Goal: Contribute content

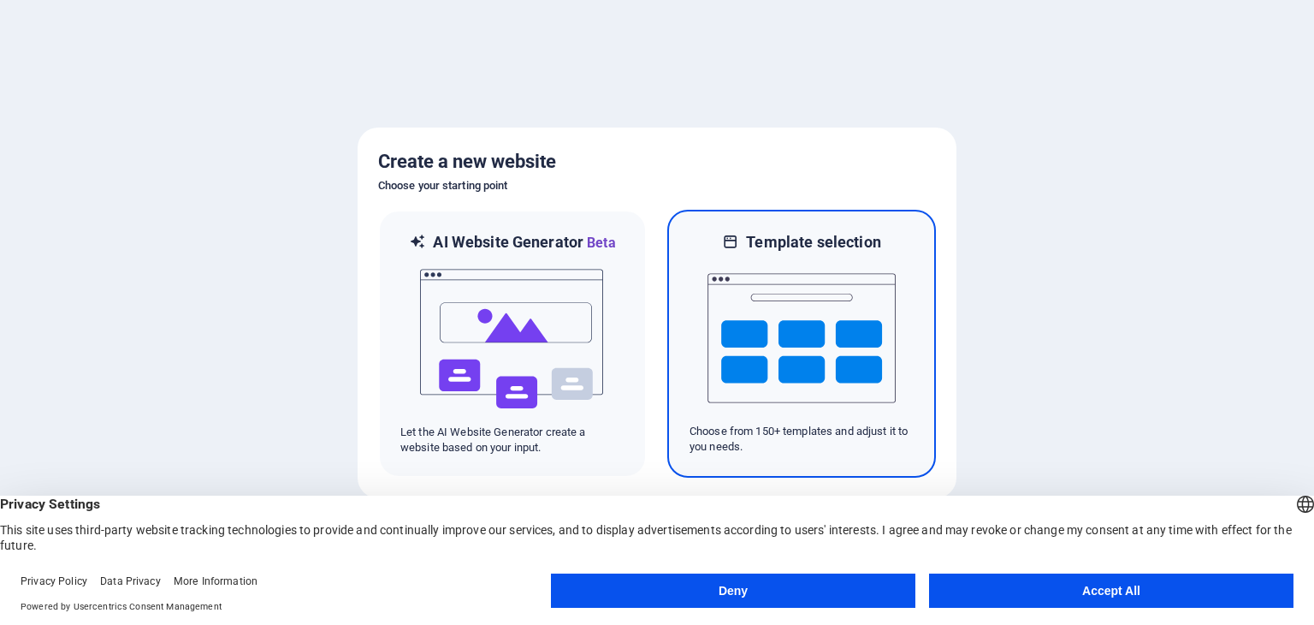
click at [794, 343] on img at bounding box center [802, 337] width 188 height 171
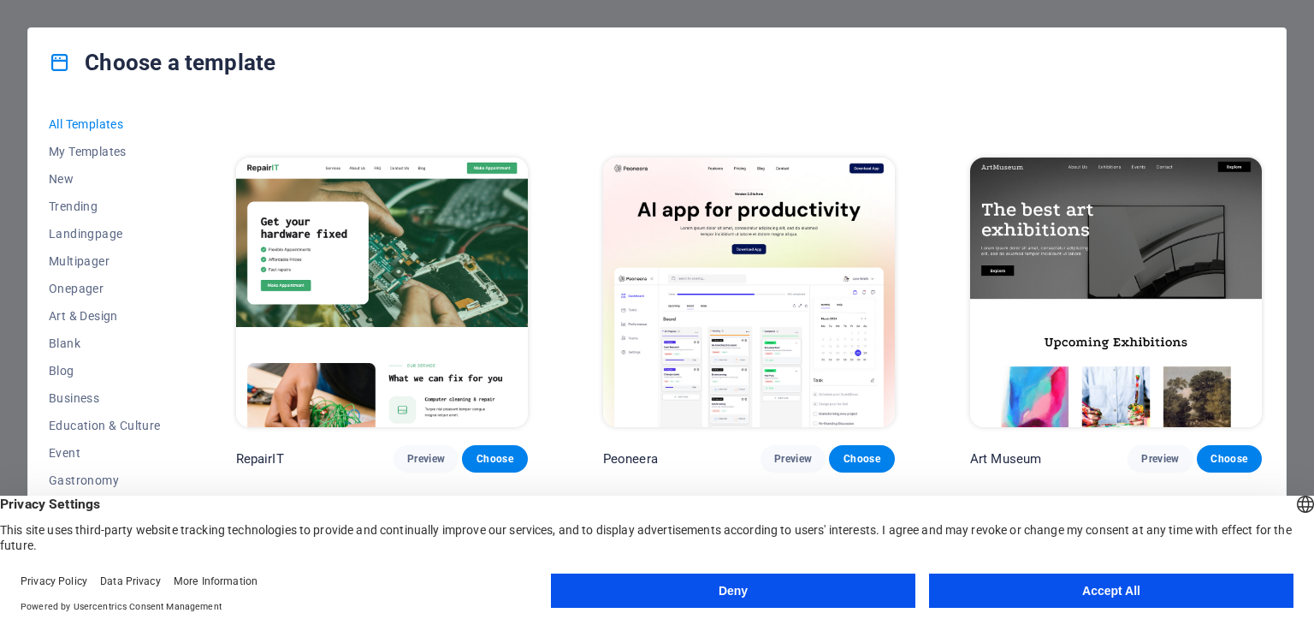
scroll to position [428, 0]
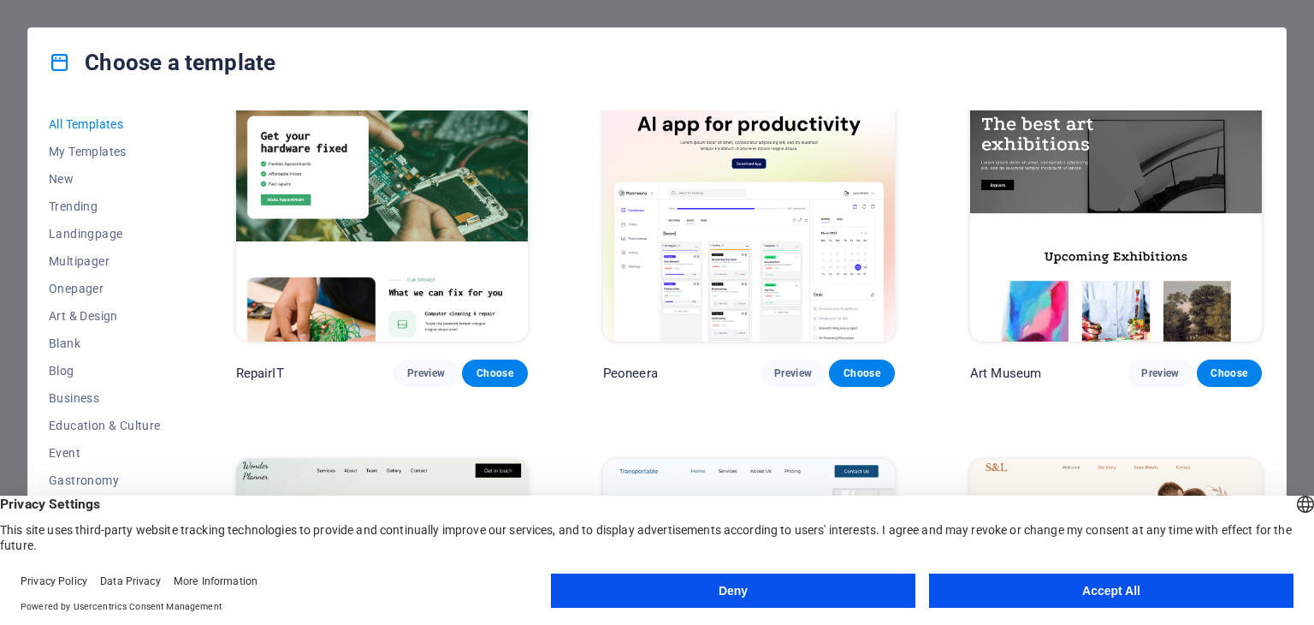
click at [1051, 583] on button "Accept All" at bounding box center [1111, 590] width 365 height 34
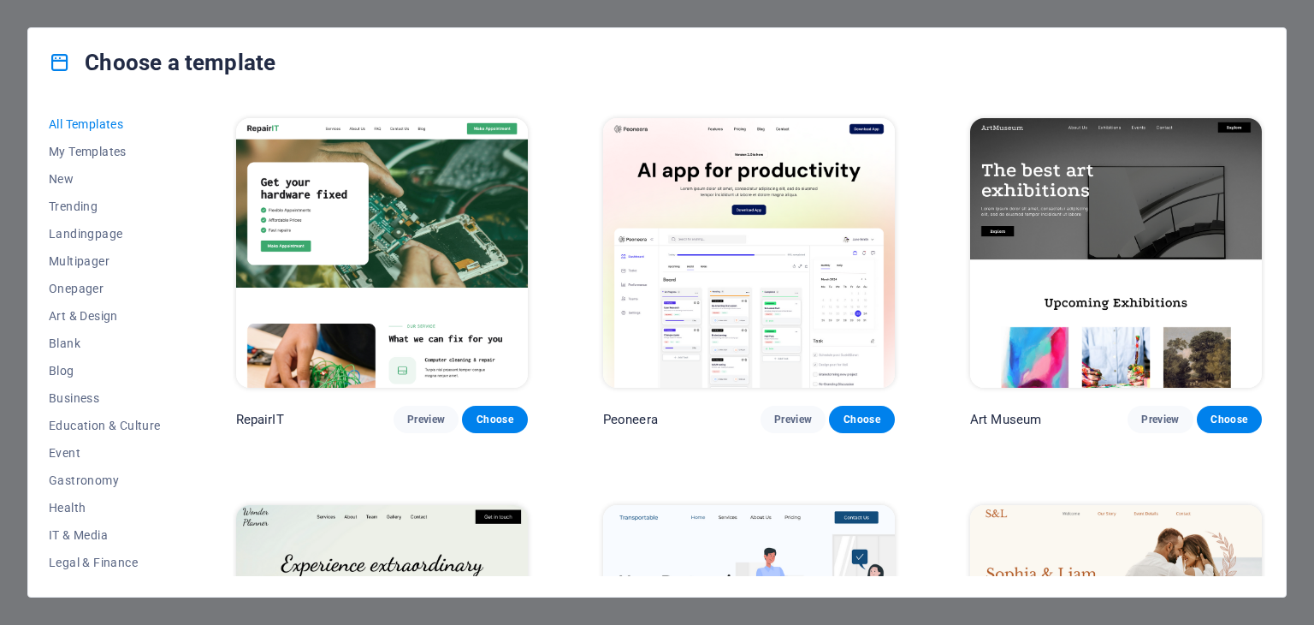
scroll to position [257, 0]
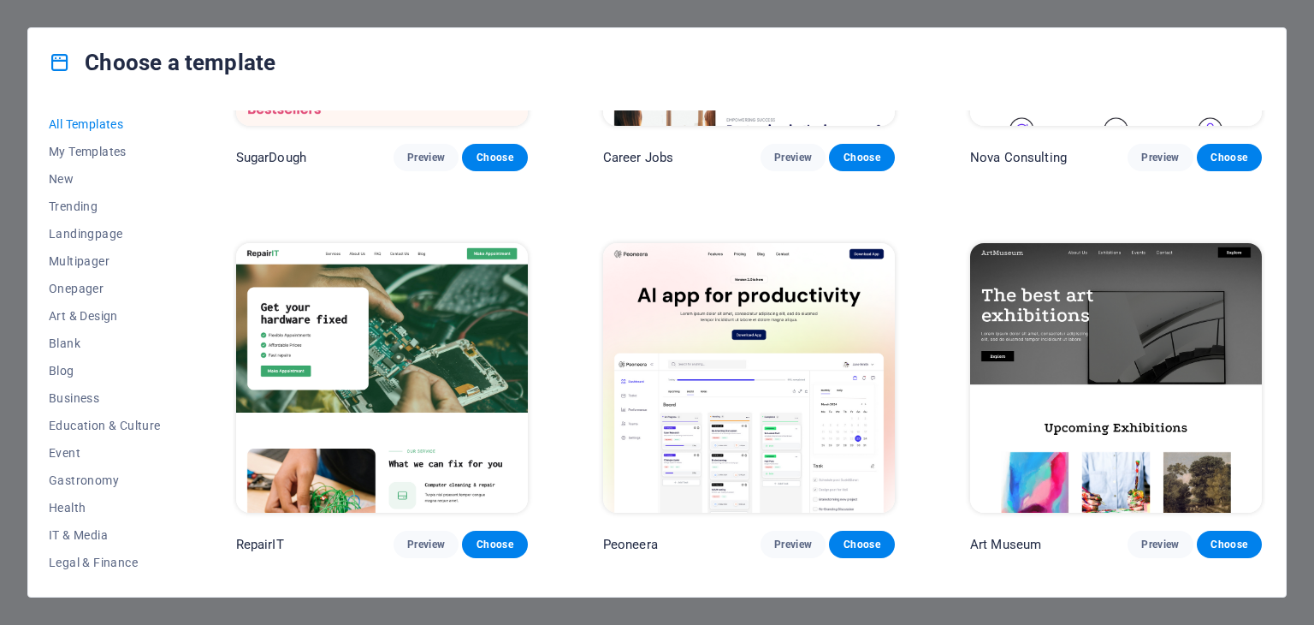
click at [420, 325] on img at bounding box center [382, 377] width 292 height 269
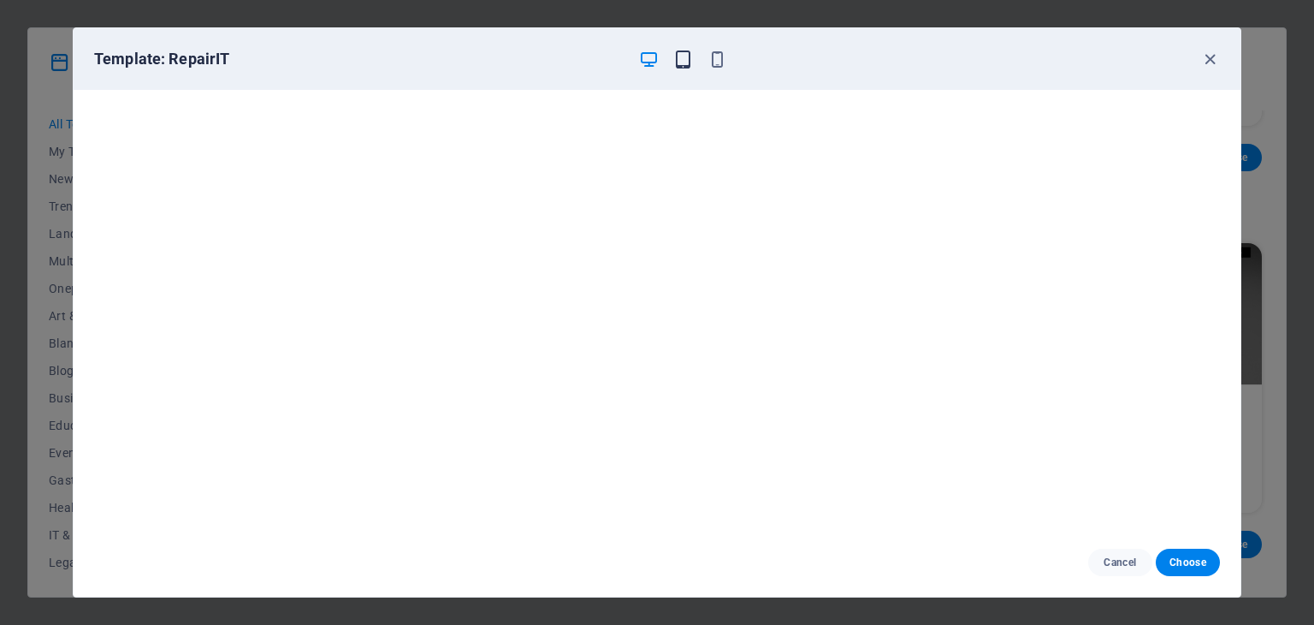
click at [682, 50] on icon "button" at bounding box center [683, 60] width 20 height 20
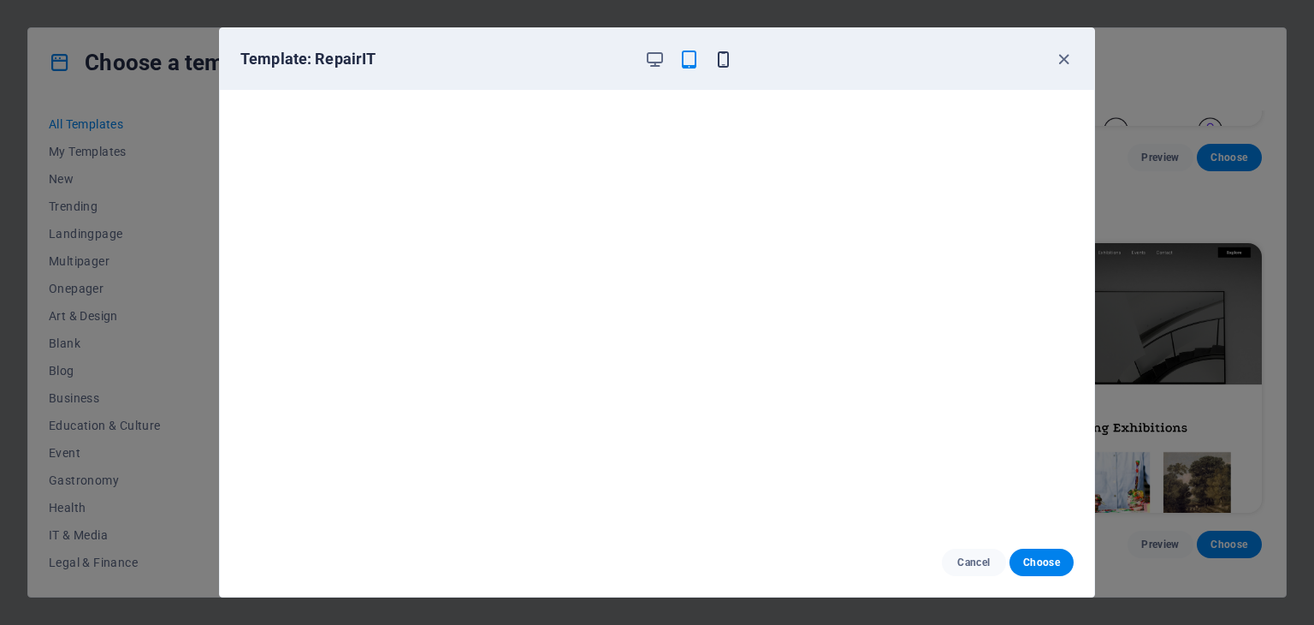
click at [718, 56] on icon "button" at bounding box center [724, 60] width 20 height 20
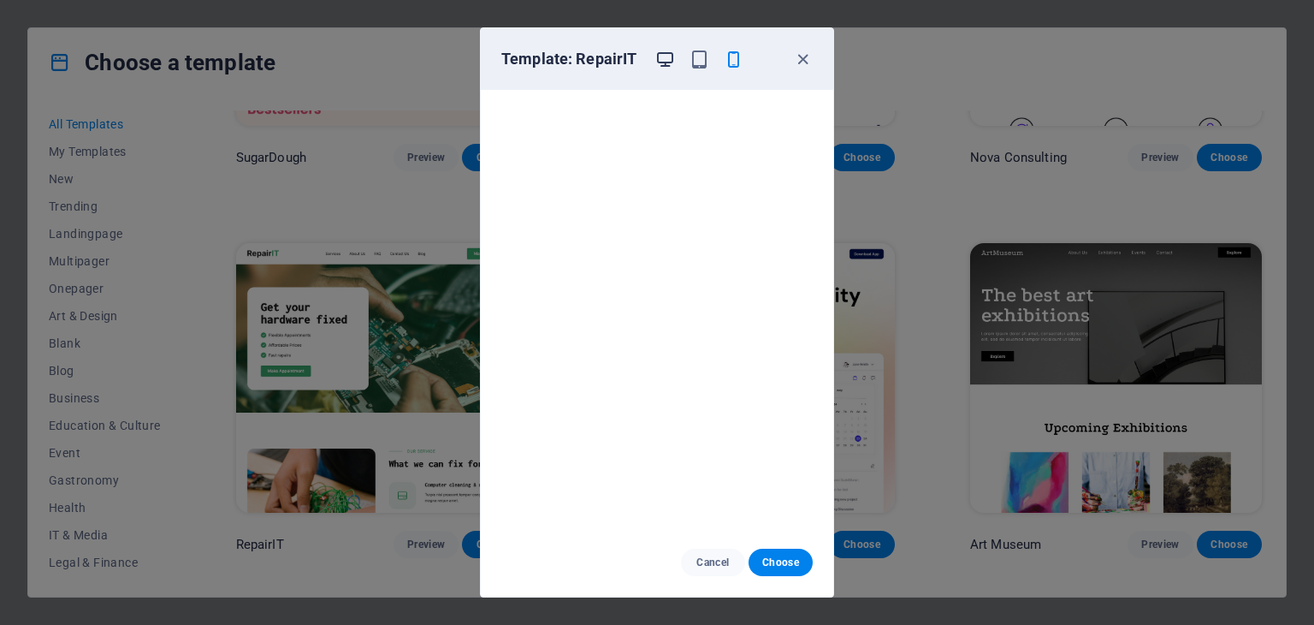
click at [661, 60] on icon "button" at bounding box center [665, 60] width 20 height 20
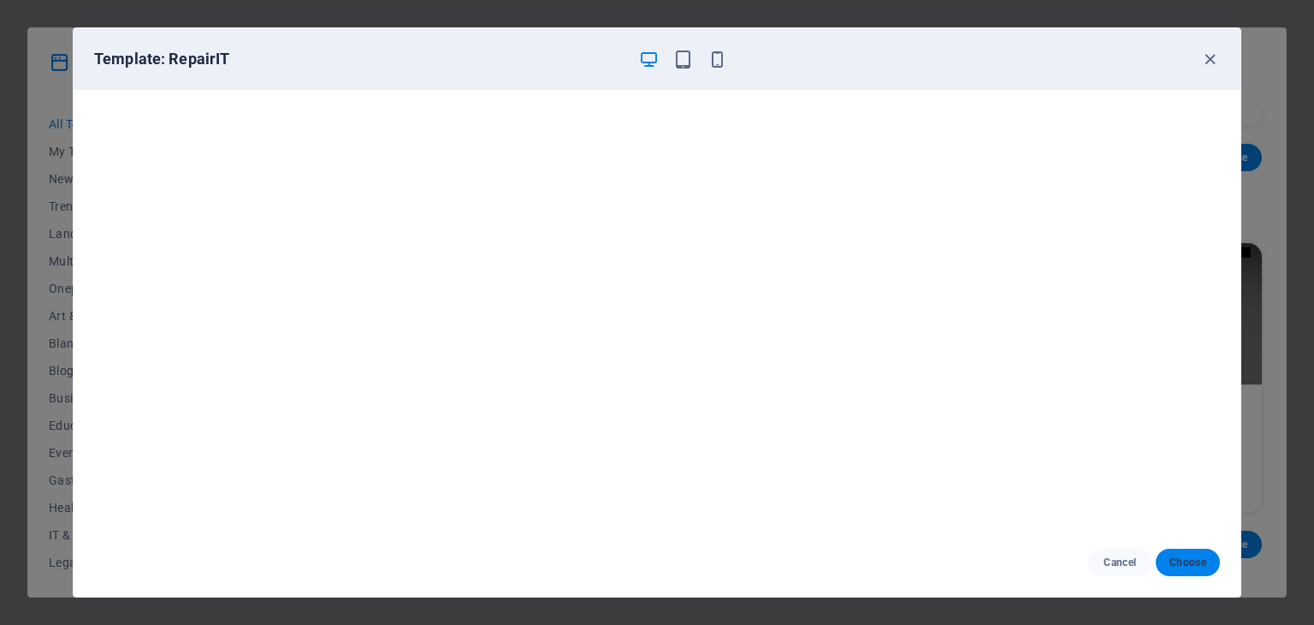
click at [1206, 559] on button "Choose" at bounding box center [1188, 561] width 64 height 27
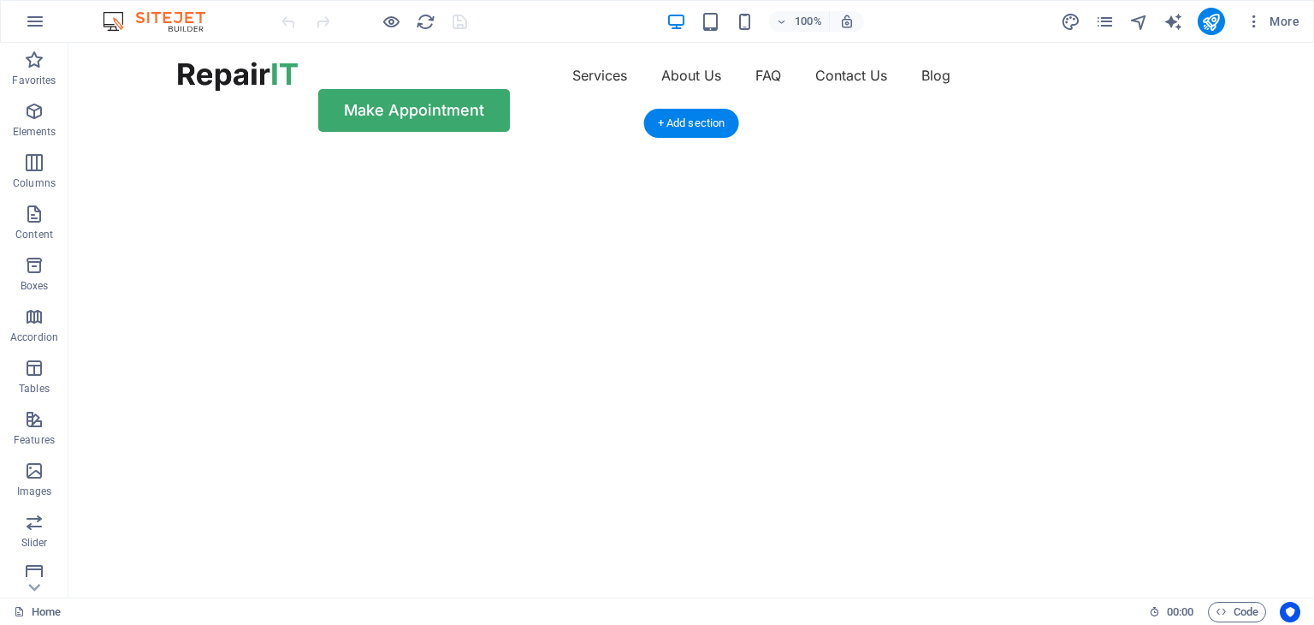
click at [845, 151] on img "1/2" at bounding box center [684, 151] width 1233 height 0
select select "vh"
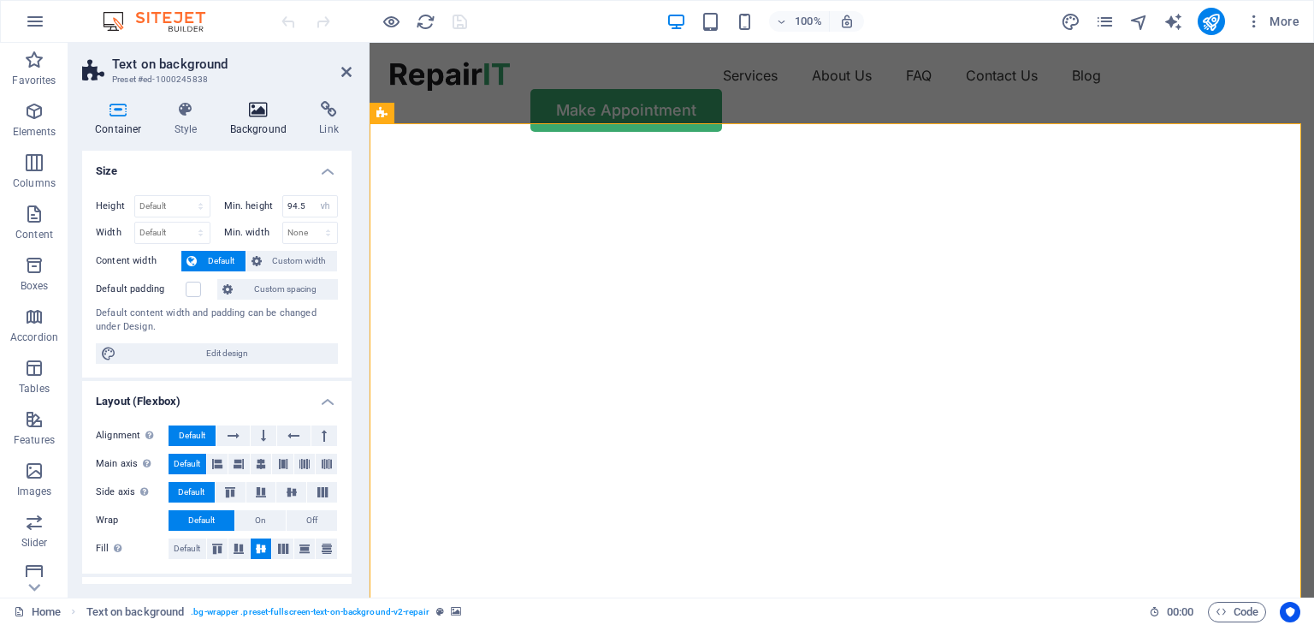
click at [262, 133] on h4 "Background" at bounding box center [262, 119] width 90 height 36
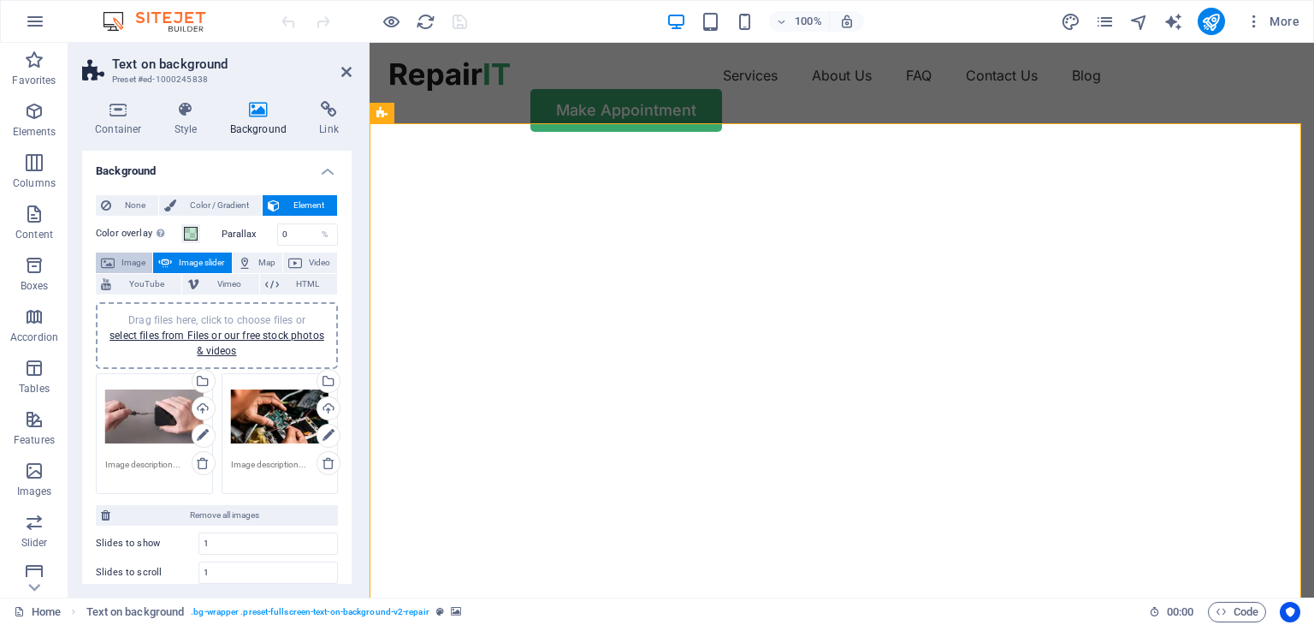
click at [127, 261] on span "Image" at bounding box center [133, 262] width 27 height 21
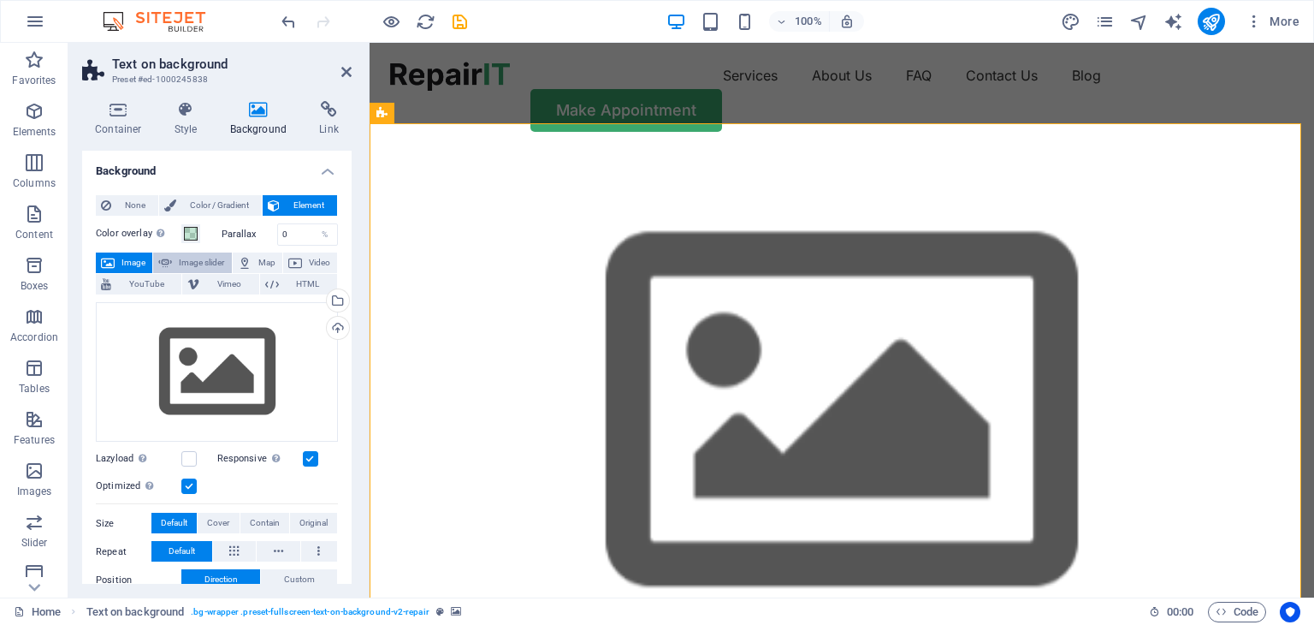
click at [199, 266] on span "Image slider" at bounding box center [201, 262] width 49 height 21
select select "ms"
select select "s"
select select "progressive"
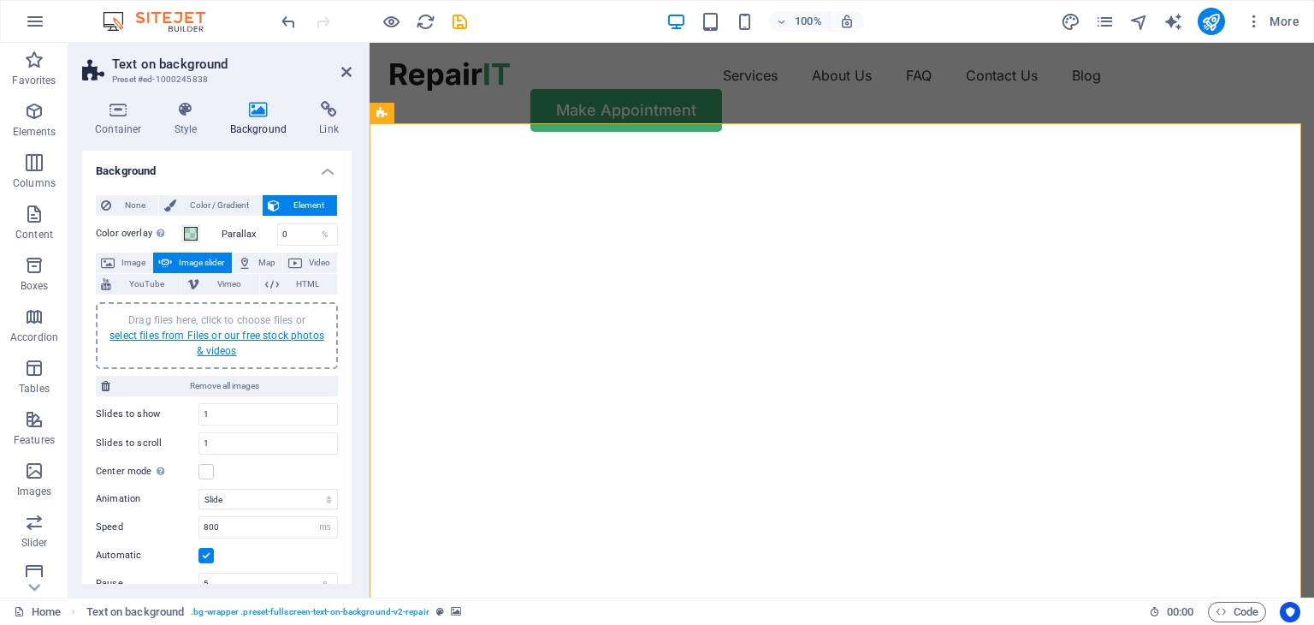
click at [212, 331] on link "select files from Files or our free stock photos & videos" at bounding box center [217, 342] width 215 height 27
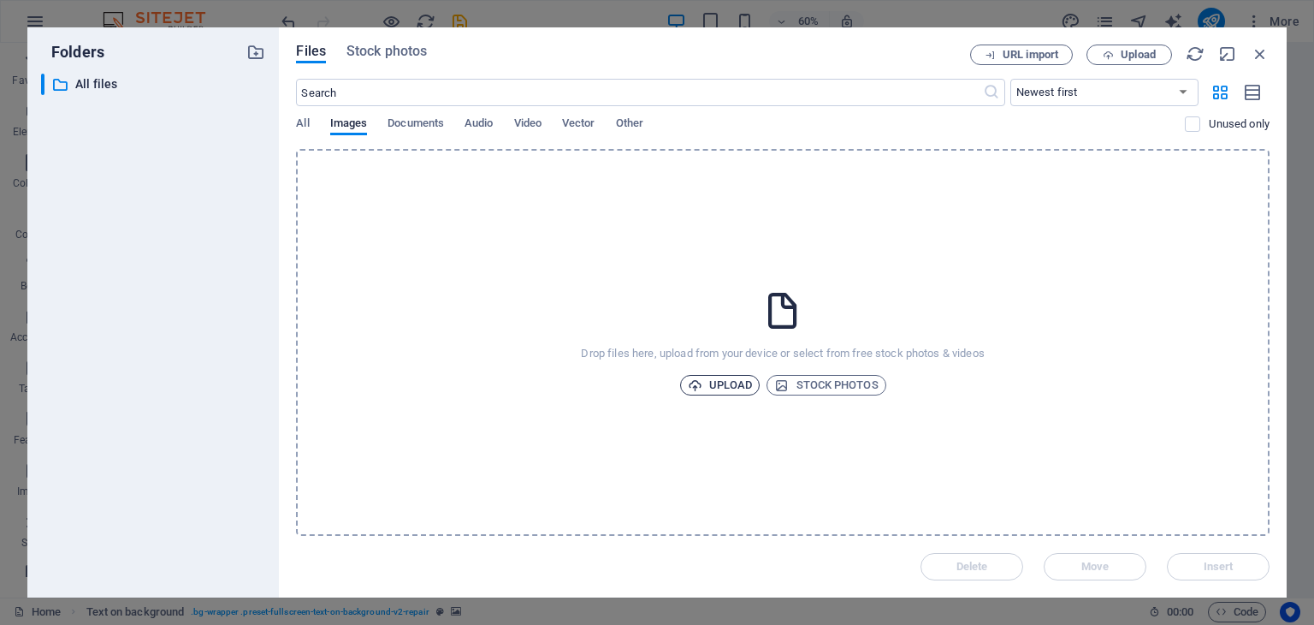
click at [745, 387] on span "Upload" at bounding box center [720, 385] width 65 height 21
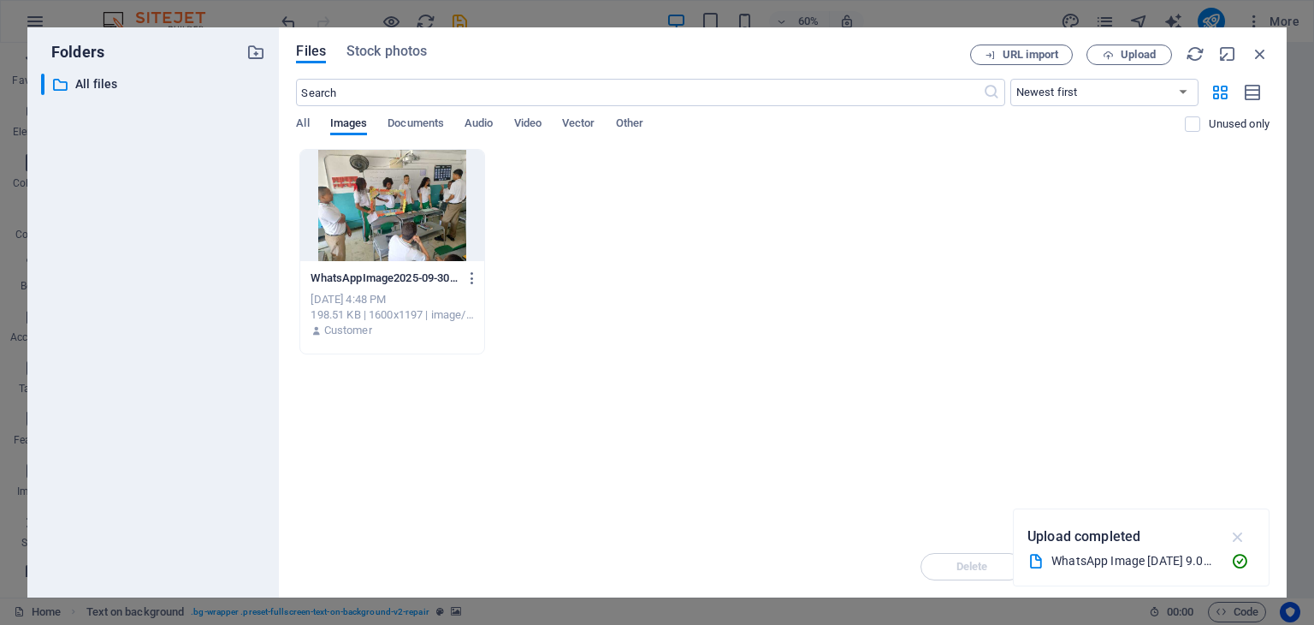
click at [1237, 535] on icon "button" at bounding box center [1239, 536] width 20 height 19
click at [448, 209] on div at bounding box center [391, 205] width 183 height 111
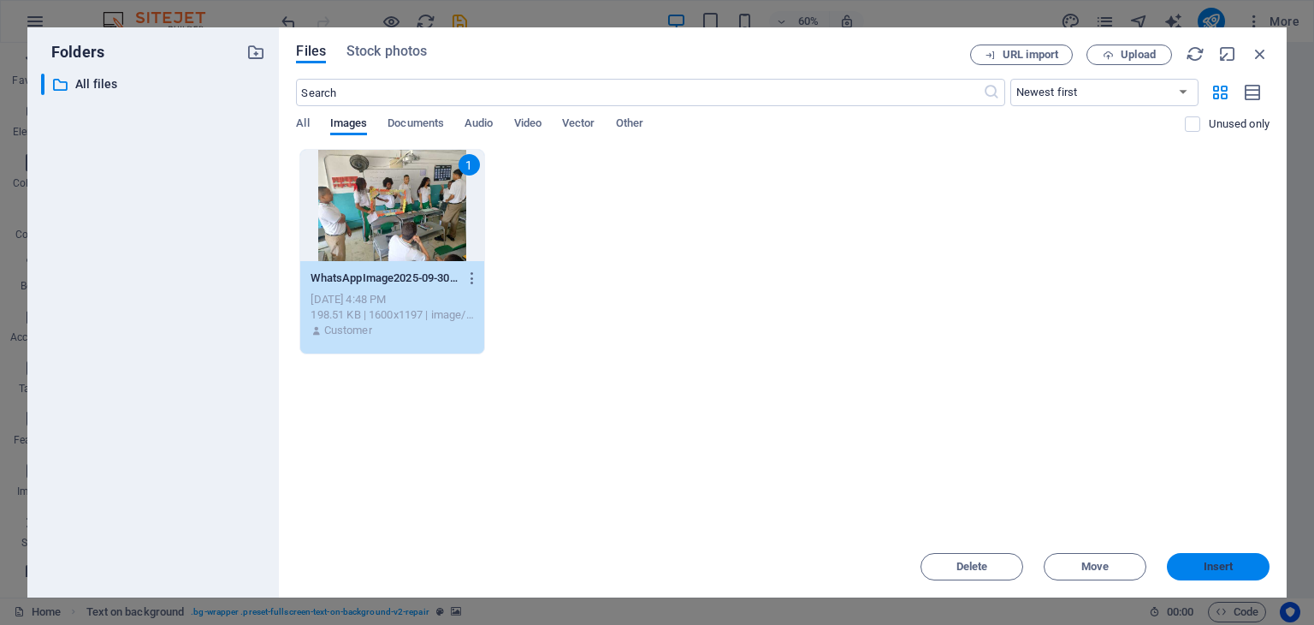
click at [1211, 562] on span "Insert" at bounding box center [1219, 566] width 30 height 10
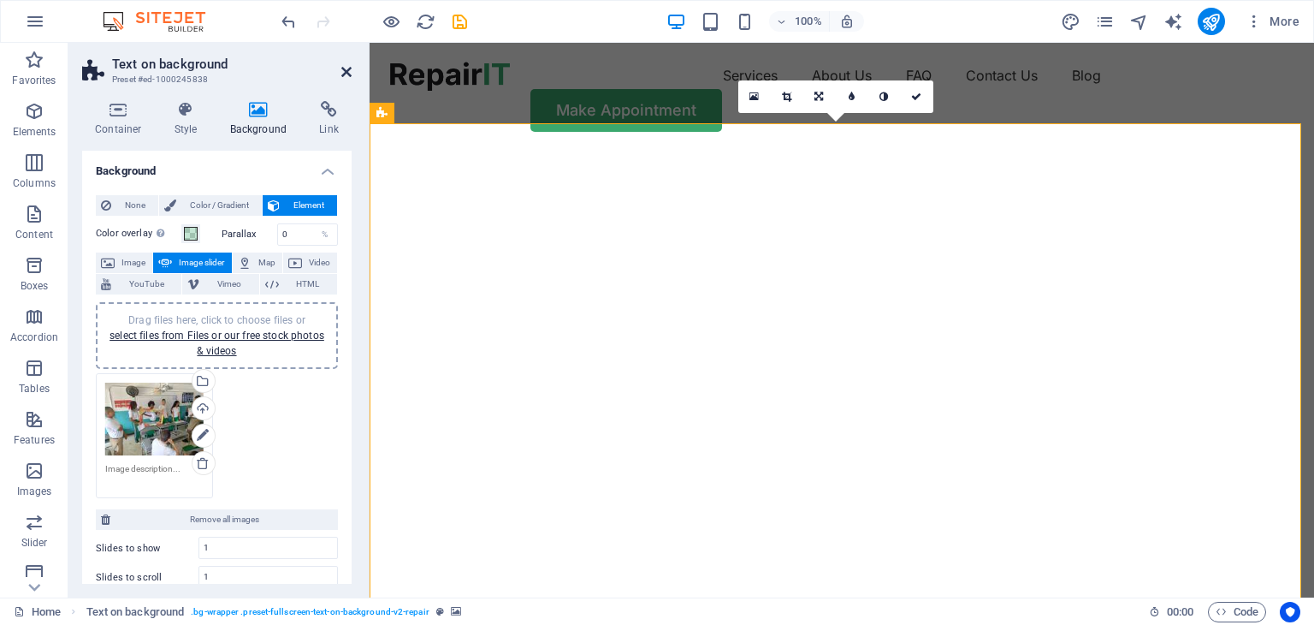
click at [347, 73] on icon at bounding box center [346, 72] width 10 height 14
